Goal: Navigation & Orientation: Find specific page/section

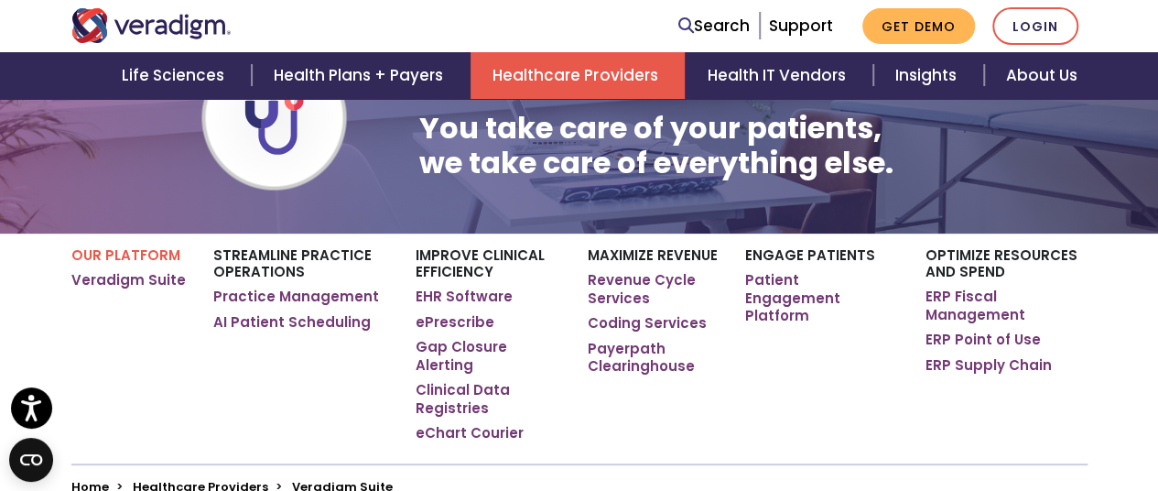
scroll to position [178, 0]
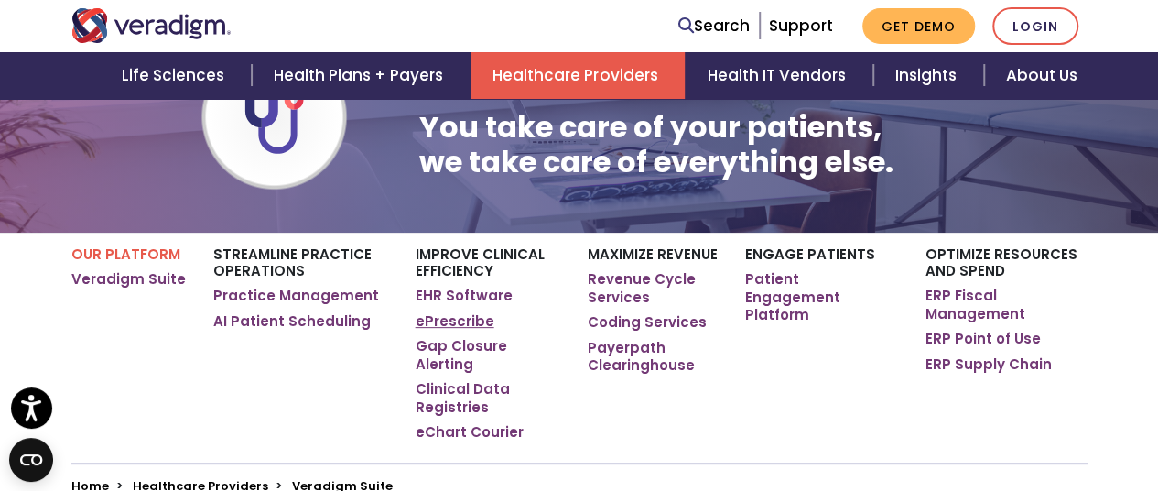
click at [437, 321] on link "ePrescribe" at bounding box center [454, 321] width 79 height 18
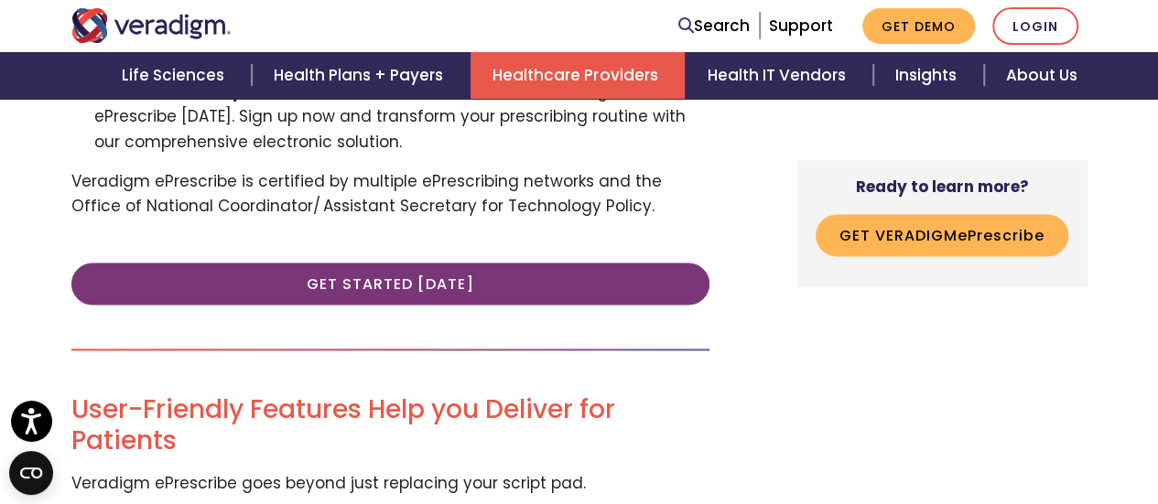
scroll to position [1124, 0]
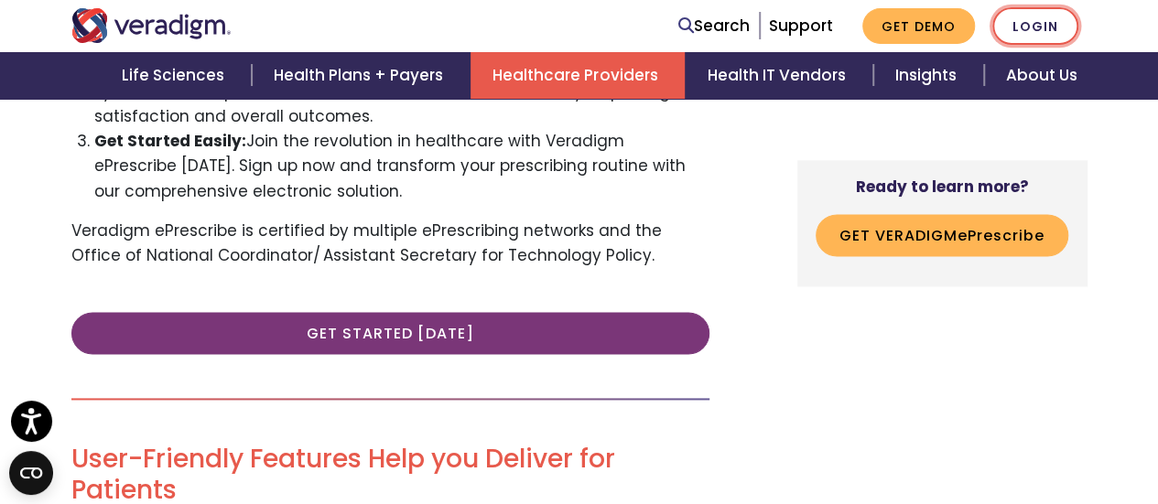
click at [1041, 16] on link "Login" at bounding box center [1035, 26] width 86 height 38
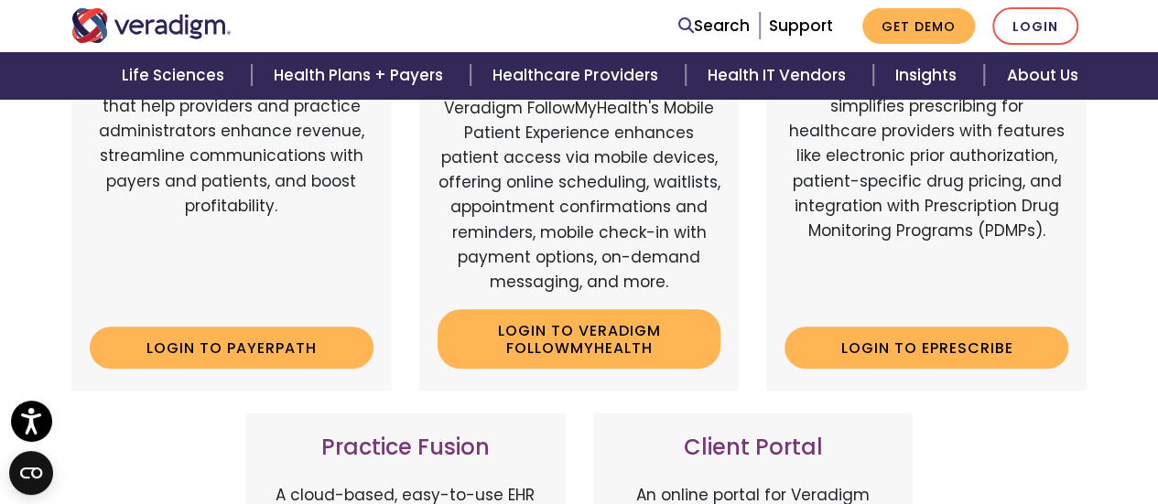
scroll to position [388, 0]
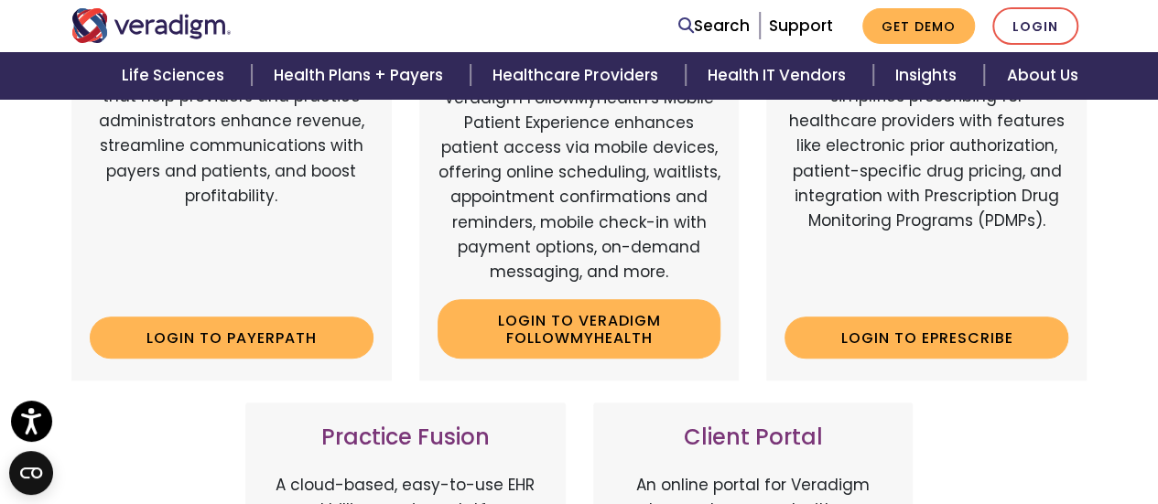
click at [881, 315] on div "ePrescribe A comprehensive solution that simplifies prescribing for healthcare …" at bounding box center [926, 185] width 320 height 392
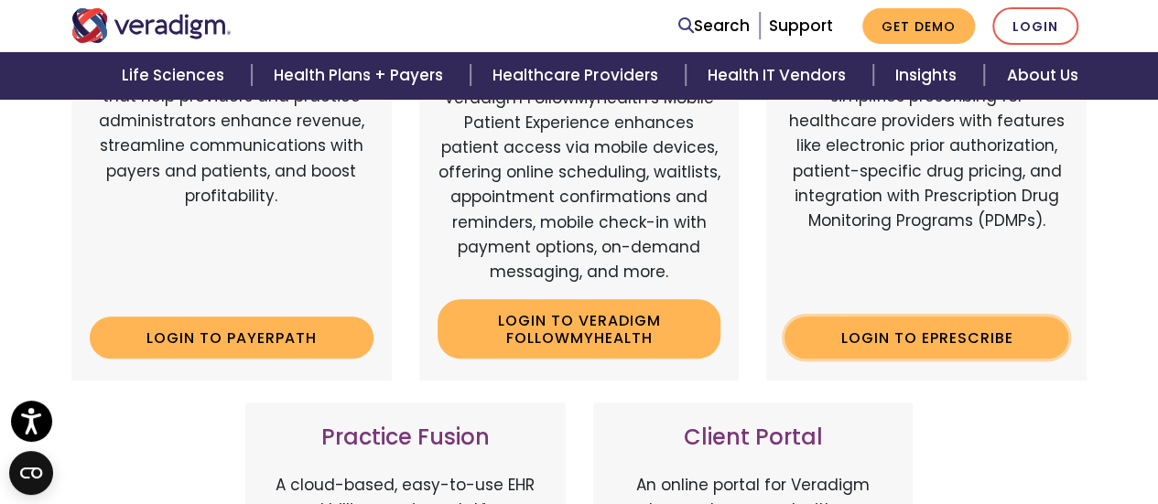
click at [885, 350] on link "Login to ePrescribe" at bounding box center [926, 338] width 284 height 42
